Goal: Task Accomplishment & Management: Complete application form

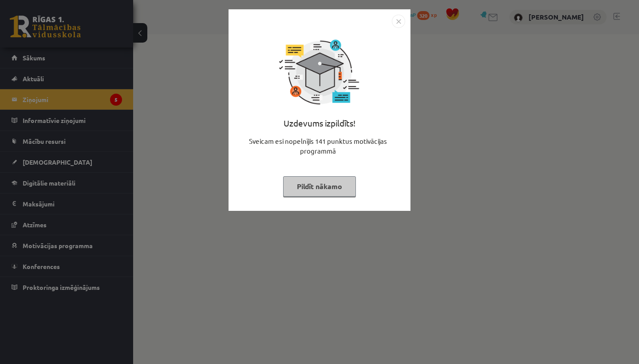
click at [324, 181] on button "Pildīt nākamo" at bounding box center [319, 186] width 73 height 20
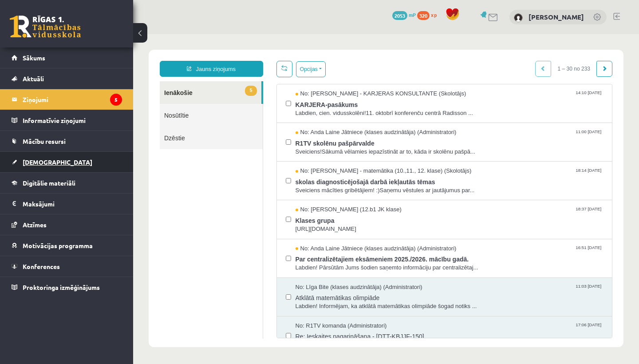
click at [36, 163] on span "[DEMOGRAPHIC_DATA]" at bounding box center [58, 162] width 70 height 8
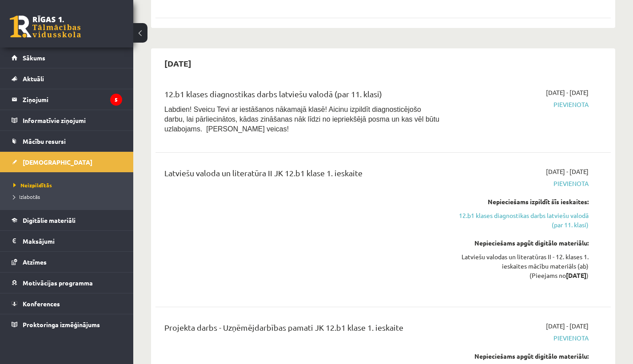
scroll to position [180, 0]
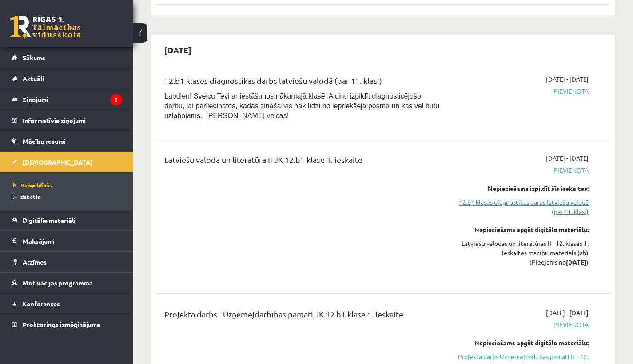
click at [497, 202] on link "12.b1 klases diagnostikas darbs latviešu valodā (par 11. klasi)" at bounding box center [522, 207] width 132 height 19
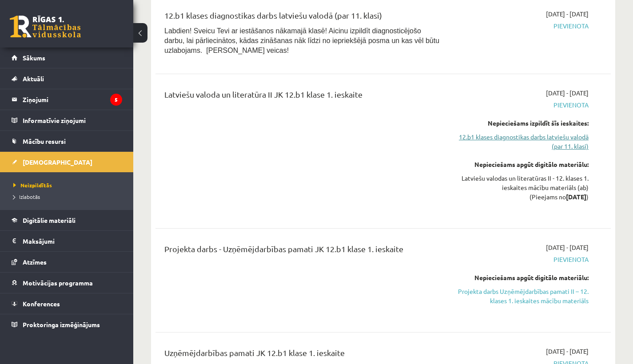
click at [558, 139] on link "12.b1 klases diagnostikas darbs latviešu valodā (par 11. klasi)" at bounding box center [522, 141] width 132 height 19
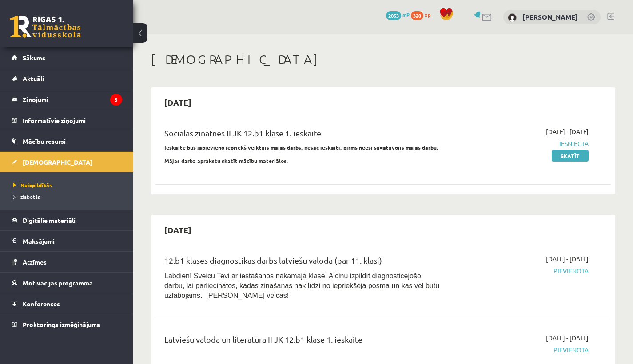
scroll to position [245, 0]
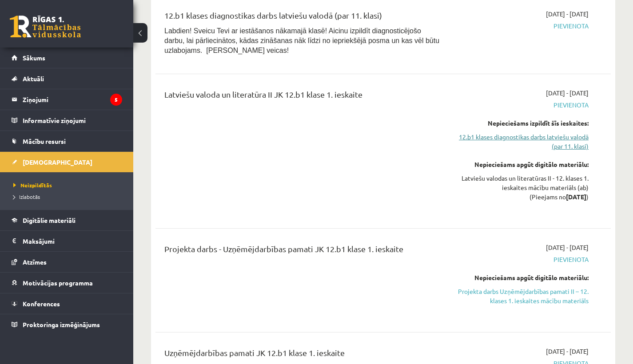
click at [546, 137] on link "12.b1 klases diagnostikas darbs latviešu valodā (par 11. klasi)" at bounding box center [522, 141] width 132 height 19
click at [564, 139] on link "12.b1 klases diagnostikas darbs latviešu valodā (par 11. klasi)" at bounding box center [522, 141] width 132 height 19
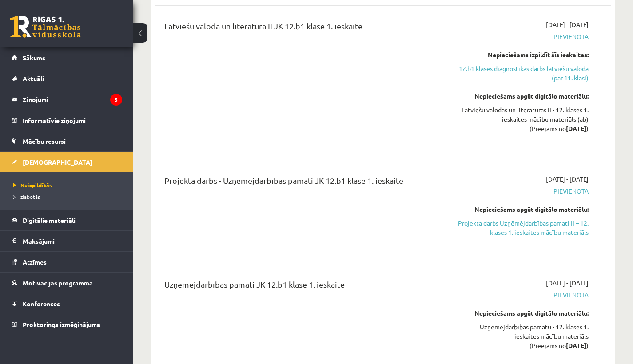
scroll to position [329, 0]
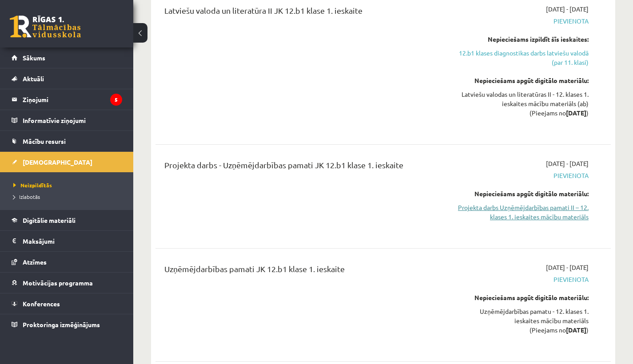
click at [546, 212] on link "Projekta darbs Uzņēmējdarbības pamati II – 12. klases 1. ieskaites mācību mater…" at bounding box center [522, 212] width 132 height 19
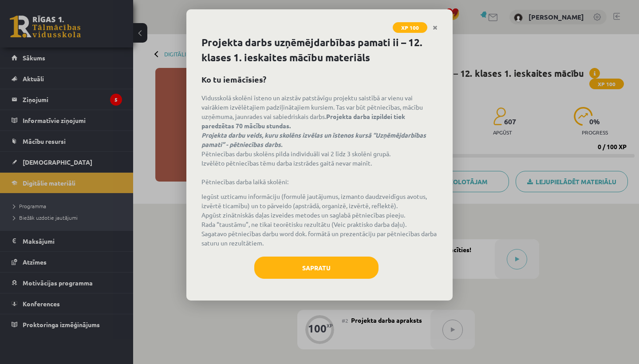
click at [341, 272] on button "Sapratu" at bounding box center [316, 268] width 124 height 22
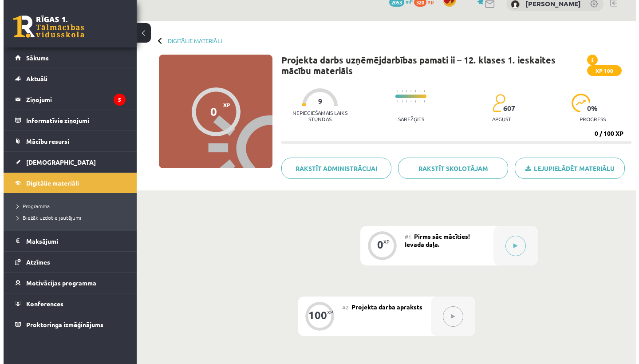
scroll to position [99, 0]
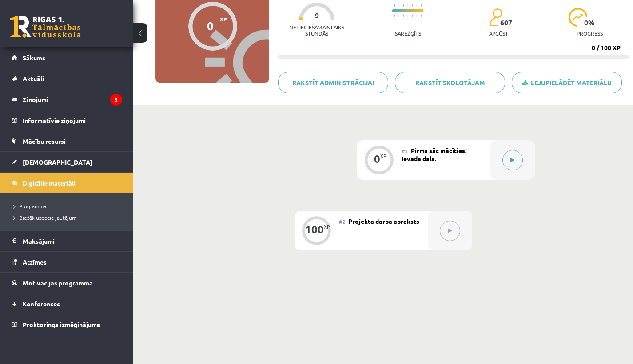
click at [510, 160] on icon at bounding box center [512, 160] width 4 height 5
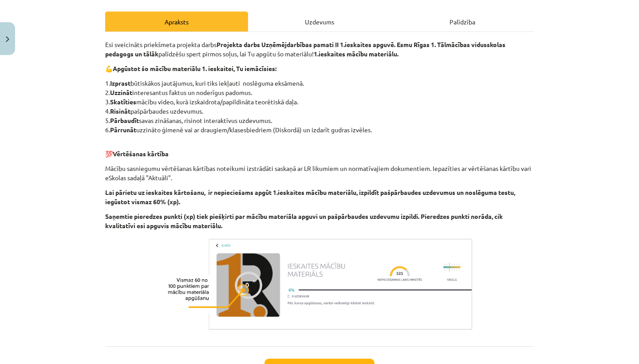
scroll to position [121, 0]
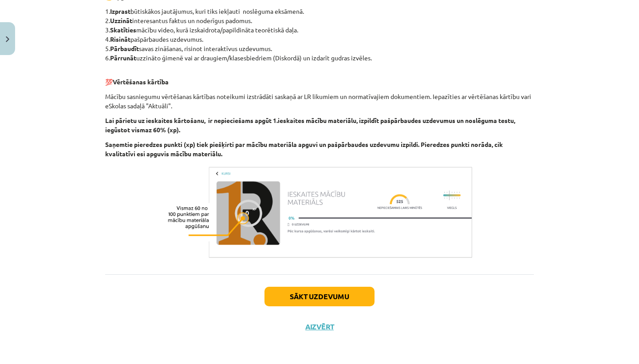
click at [297, 298] on button "Sākt uzdevumu" at bounding box center [320, 297] width 110 height 20
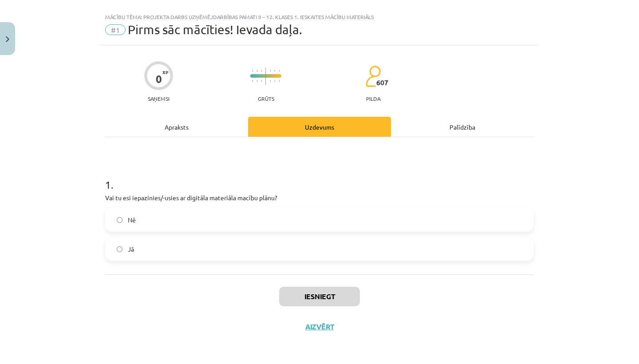
scroll to position [15, 0]
click at [165, 247] on label "Jā" at bounding box center [319, 249] width 427 height 22
click at [313, 297] on button "Iesniegt" at bounding box center [319, 297] width 81 height 20
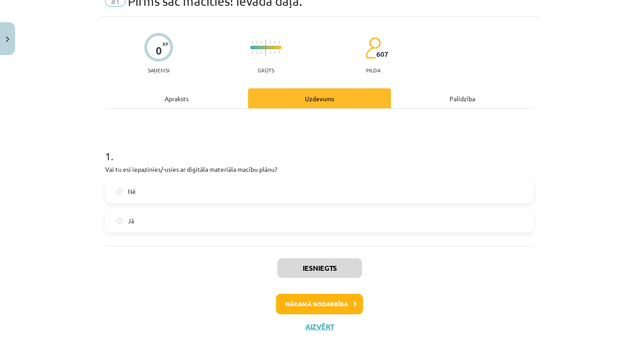
click at [322, 301] on button "Nākamā nodarbība" at bounding box center [319, 304] width 87 height 20
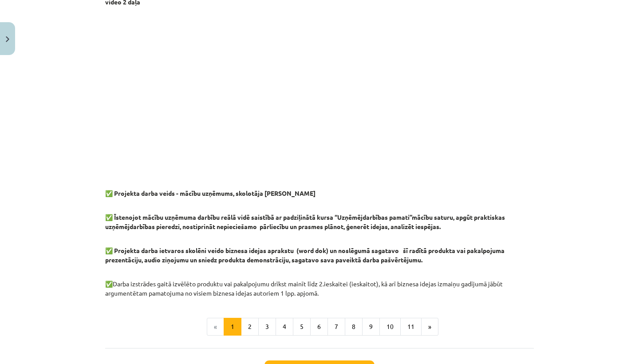
scroll to position [694, 0]
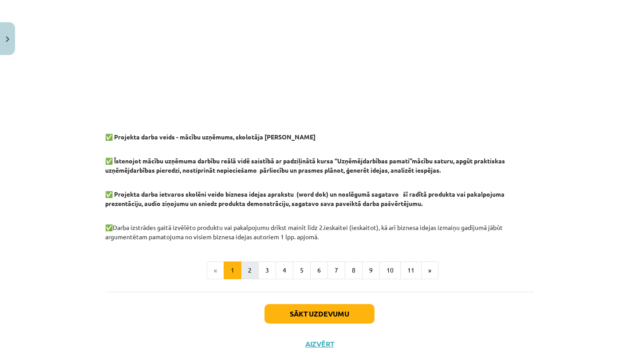
click at [254, 275] on button "2" at bounding box center [250, 271] width 18 height 18
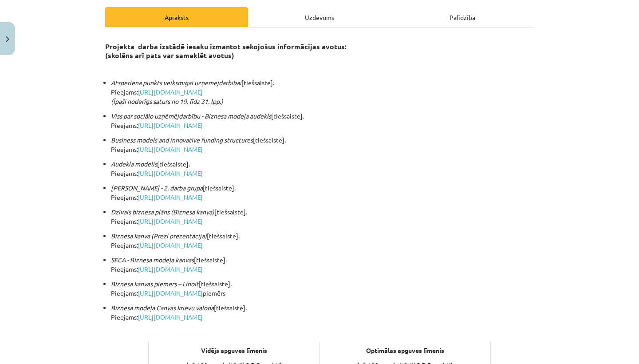
scroll to position [84, 0]
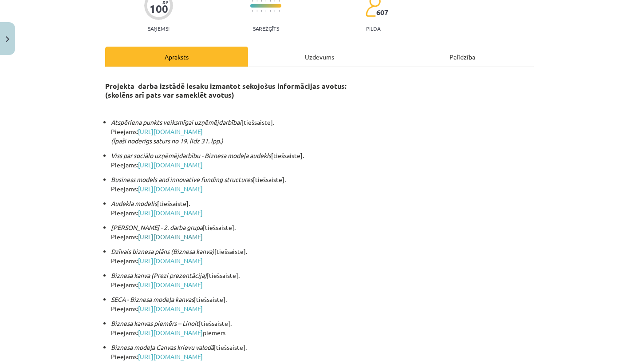
click at [203, 237] on link "[URL][DOMAIN_NAME]" at bounding box center [170, 237] width 65 height 8
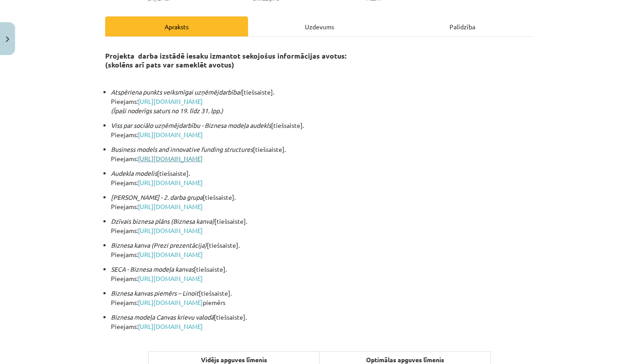
scroll to position [133, 0]
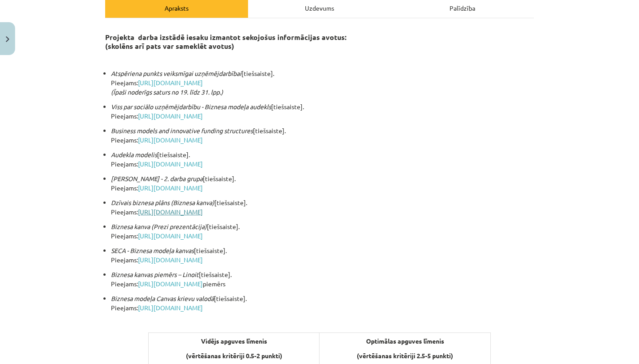
click at [203, 209] on link "[URL][DOMAIN_NAME]" at bounding box center [170, 212] width 65 height 8
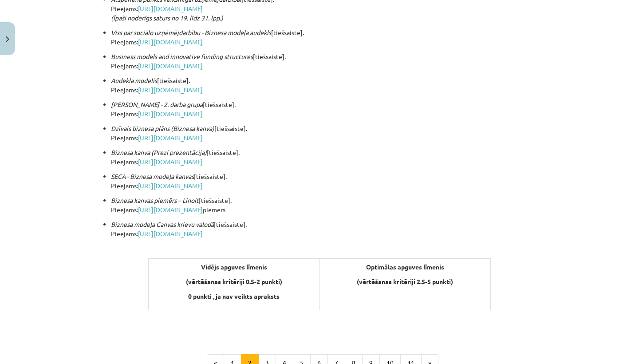
scroll to position [286, 0]
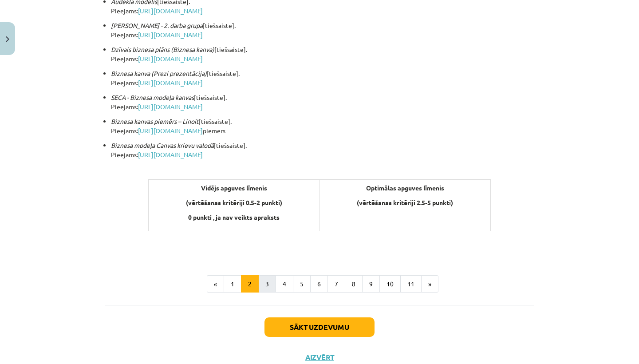
click at [269, 282] on button "3" at bounding box center [267, 284] width 18 height 18
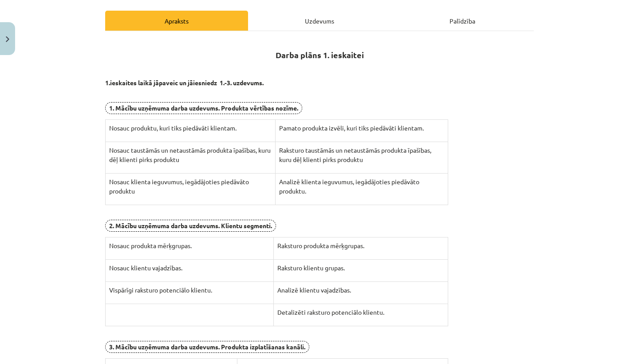
scroll to position [260, 0]
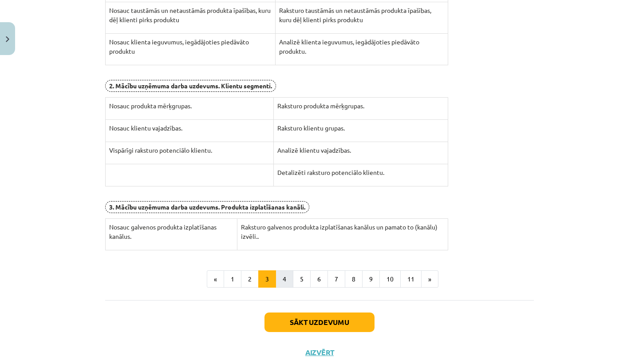
click at [281, 277] on button "4" at bounding box center [285, 279] width 18 height 18
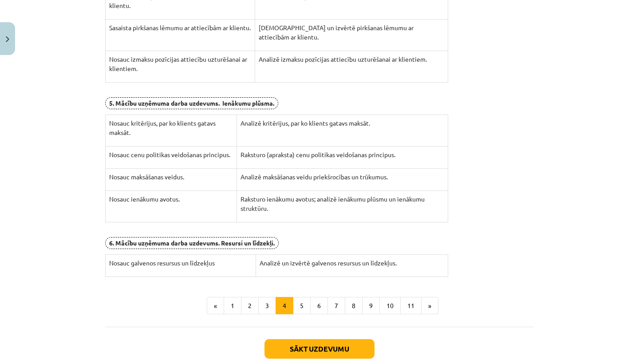
scroll to position [312, 0]
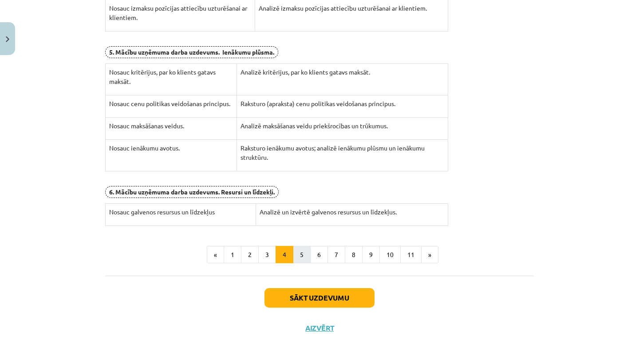
click at [296, 254] on button "5" at bounding box center [302, 255] width 18 height 18
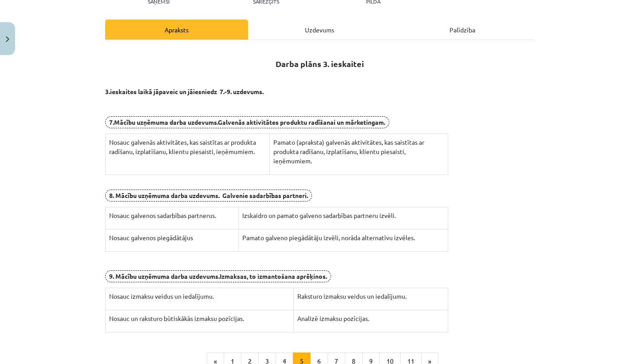
scroll to position [178, 0]
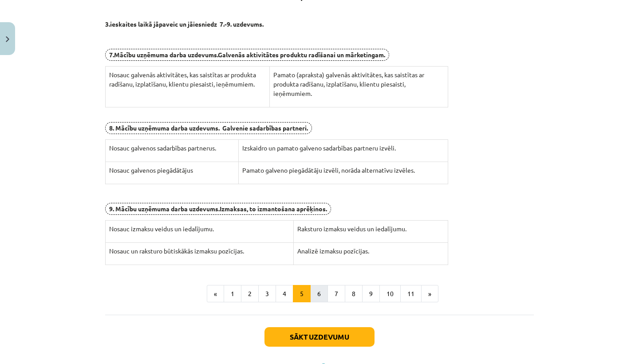
click at [320, 289] on button "6" at bounding box center [319, 294] width 18 height 18
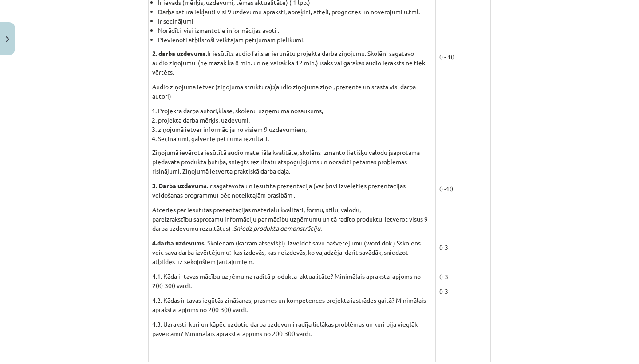
scroll to position [728, 0]
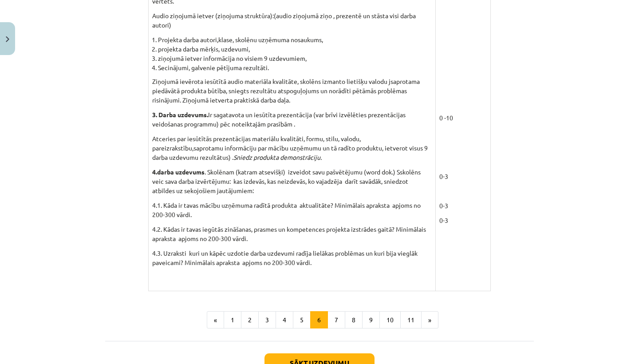
click at [333, 311] on button "7" at bounding box center [337, 320] width 18 height 18
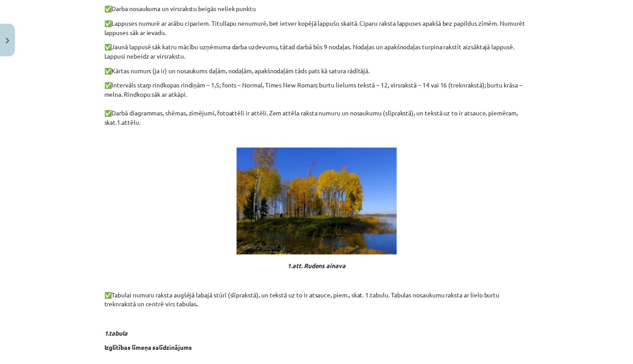
scroll to position [0, 0]
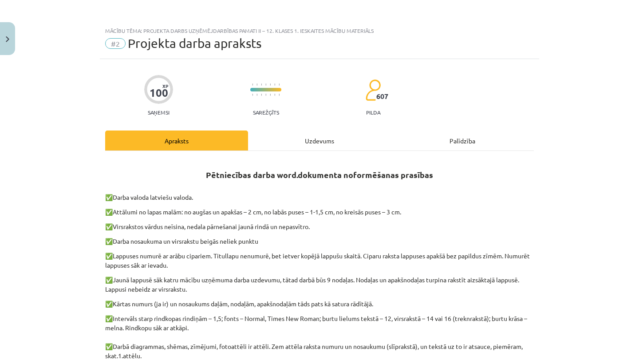
drag, startPoint x: 17, startPoint y: 49, endPoint x: 12, endPoint y: 46, distance: 5.6
click at [16, 48] on div "Mācību tēma: Projekta darbs uzņēmējdarbības pamati ii – 12. klases 1. ieskaites…" at bounding box center [319, 182] width 639 height 364
click at [8, 43] on button "Close" at bounding box center [7, 38] width 15 height 33
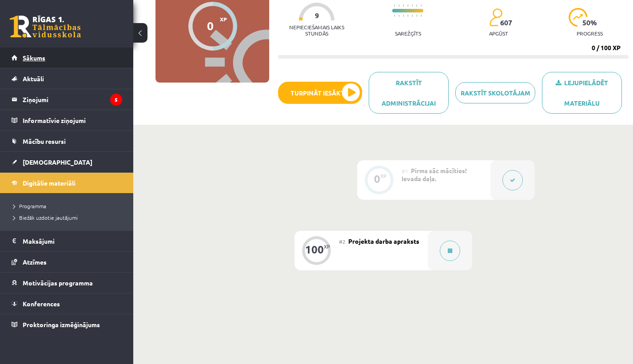
click at [38, 59] on span "Sākums" at bounding box center [34, 58] width 23 height 8
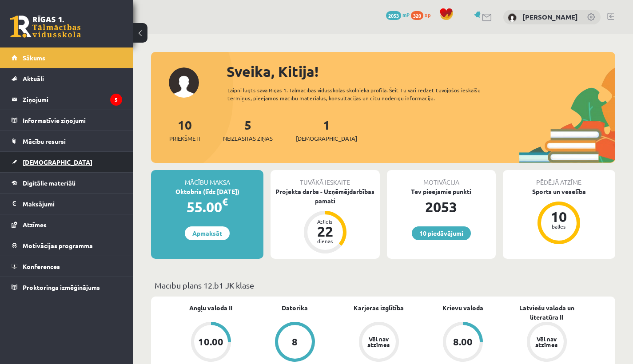
click at [48, 164] on span "[DEMOGRAPHIC_DATA]" at bounding box center [58, 162] width 70 height 8
